Goal: Transaction & Acquisition: Book appointment/travel/reservation

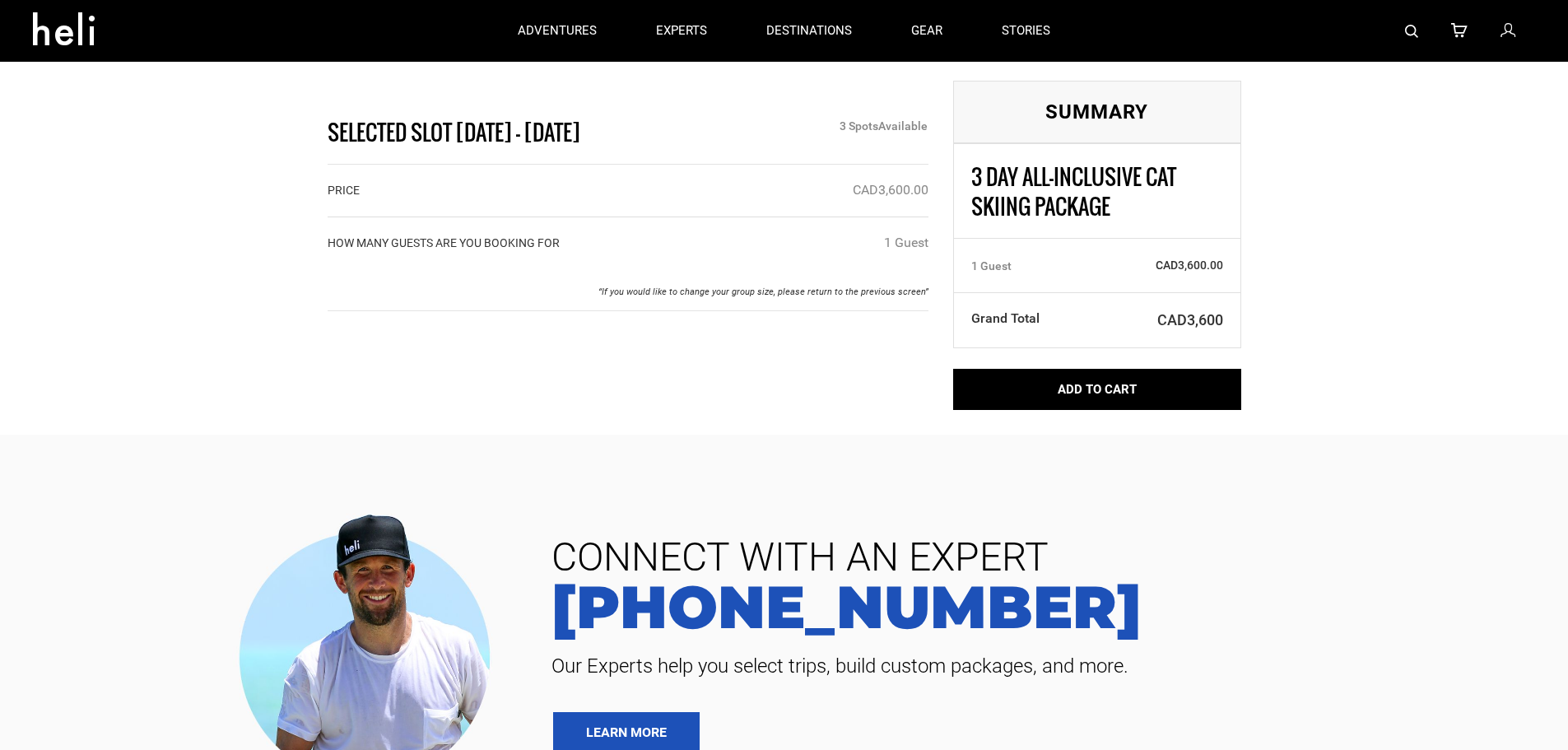
click at [1512, 32] on icon at bounding box center [1507, 31] width 15 height 21
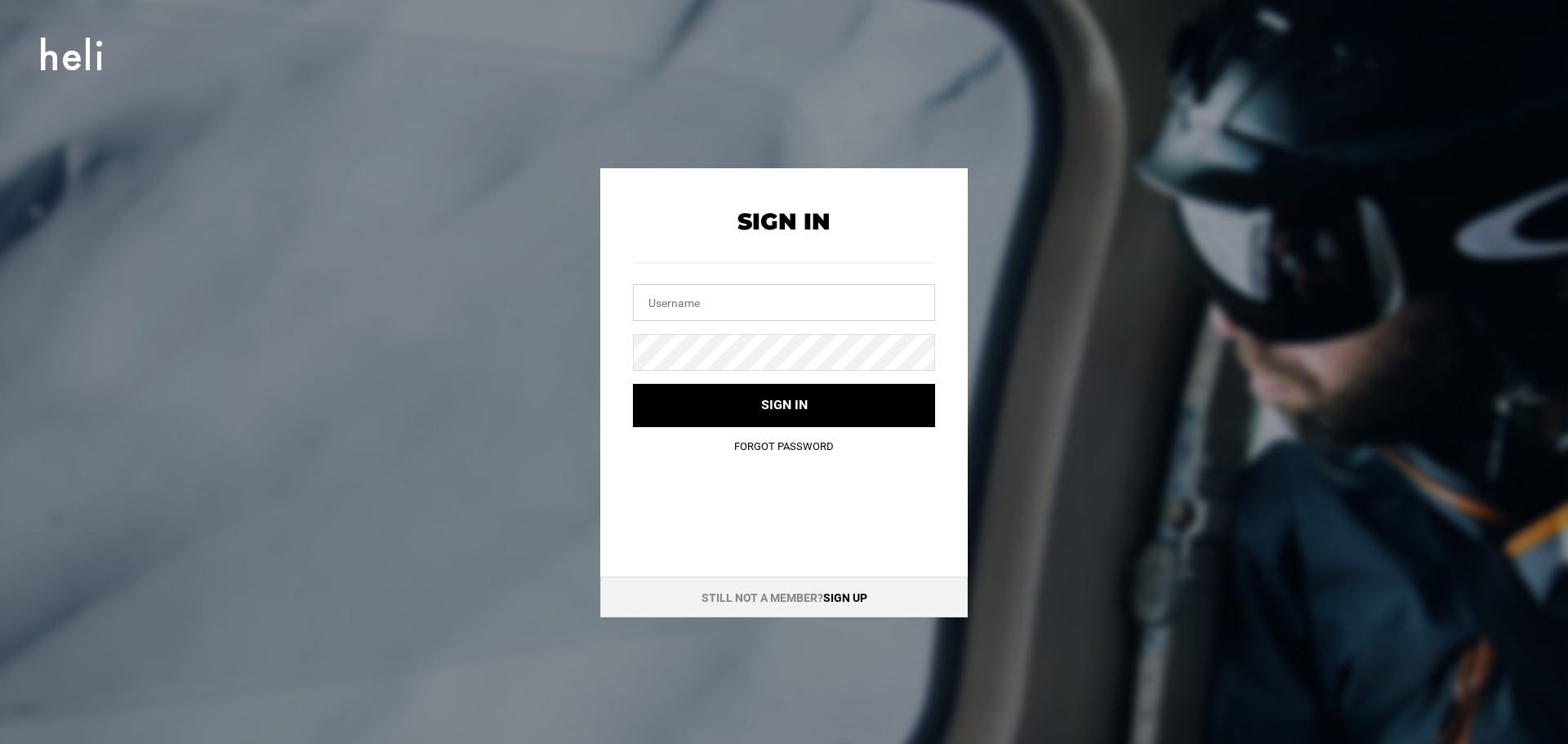
click at [686, 311] on input "text" at bounding box center [784, 302] width 302 height 36
type input "[EMAIL_ADDRESS][DOMAIN_NAME]"
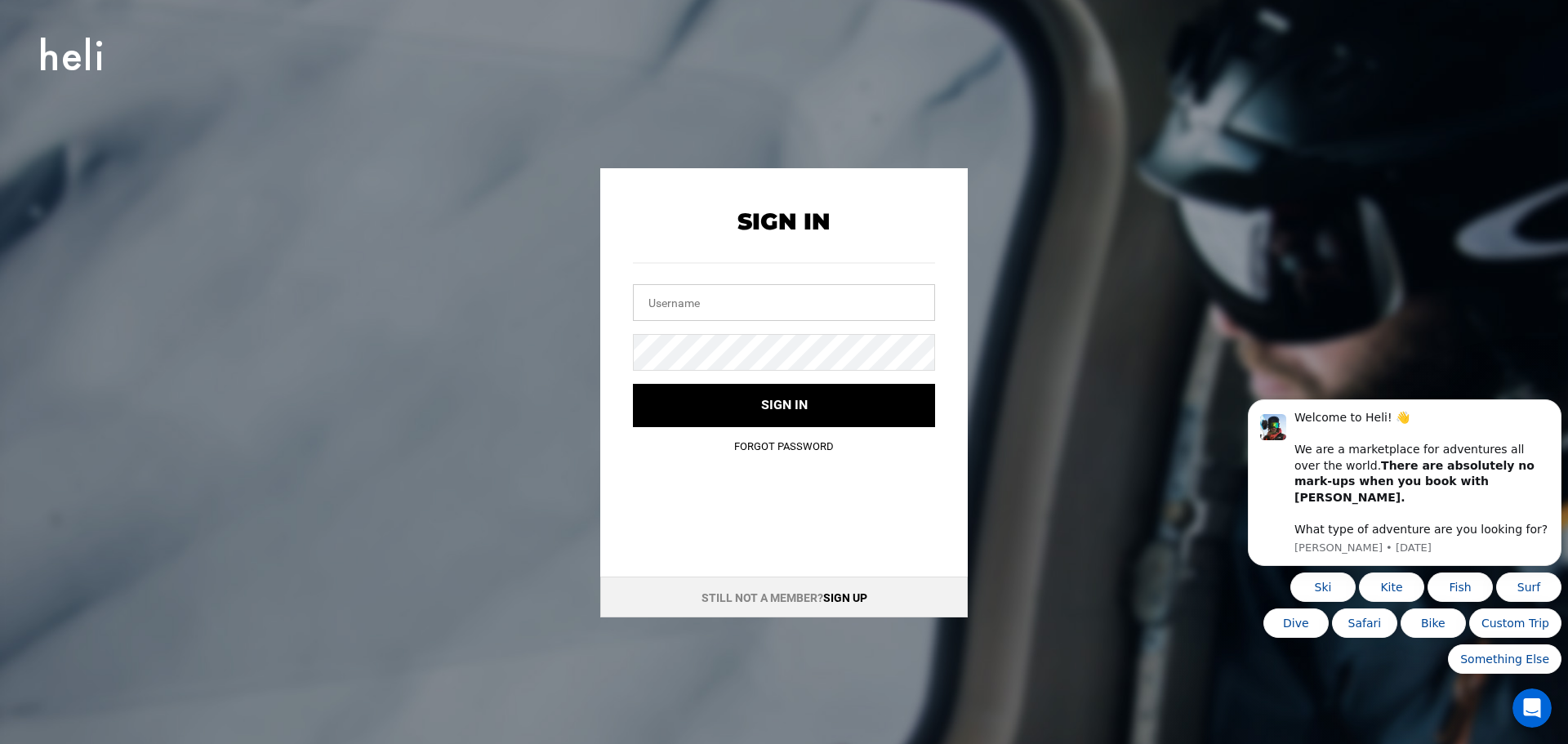
click at [686, 303] on input "text" at bounding box center [784, 302] width 302 height 36
click at [797, 298] on input "[EMAIL_ADDRESS][DOMAIN_NAME]" at bounding box center [784, 302] width 302 height 36
click at [799, 305] on input "amir.shapira@era-cap.com" at bounding box center [784, 302] width 302 height 36
type input "[EMAIL_ADDRESS][DOMAIN_NAME]"
